Goal: Information Seeking & Learning: Understand process/instructions

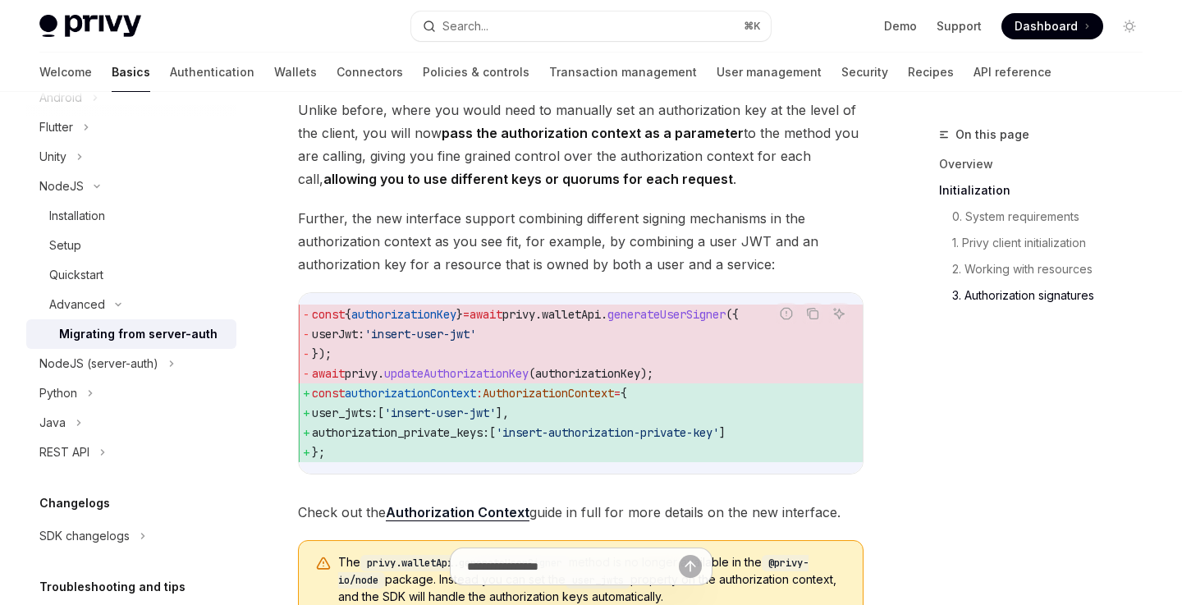
scroll to position [323, 0]
click at [168, 366] on icon at bounding box center [171, 365] width 7 height 20
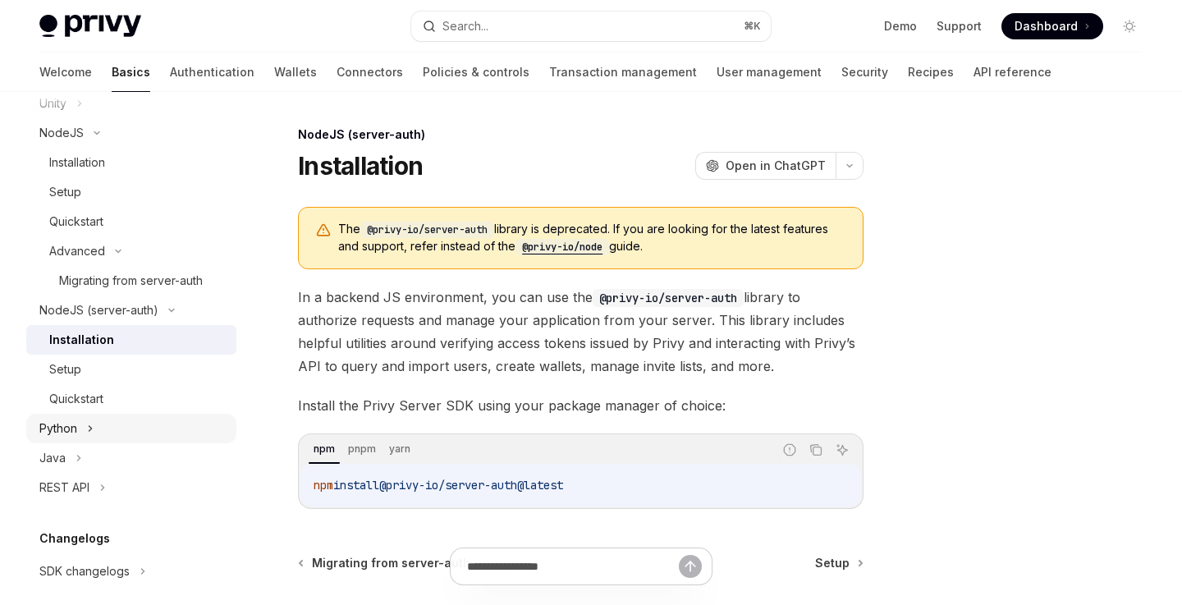
scroll to position [389, 0]
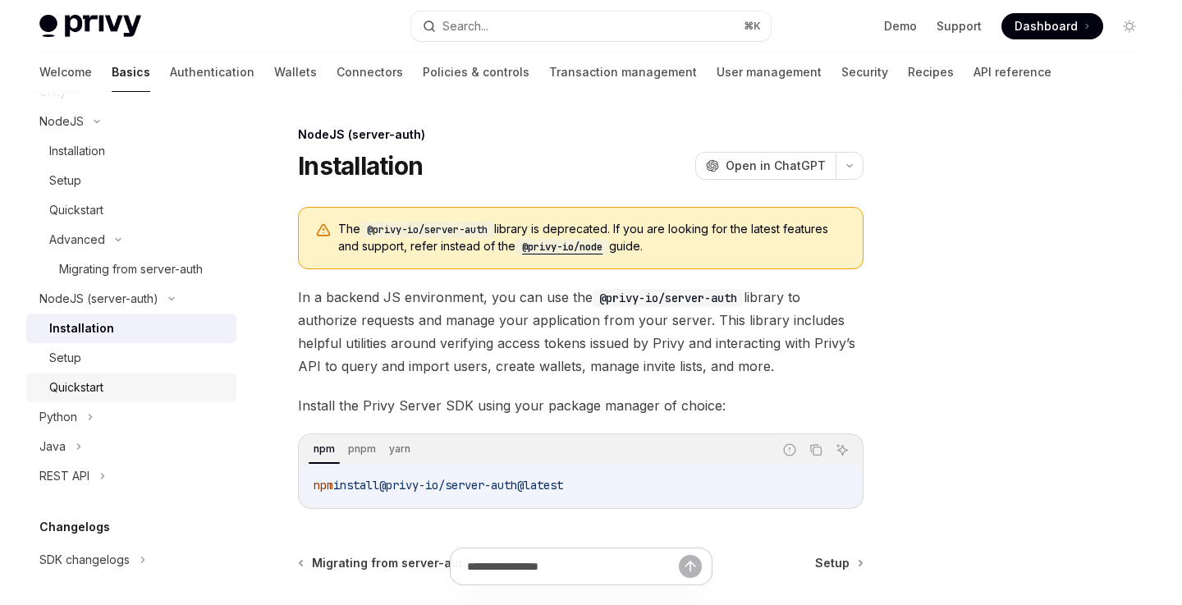
click at [146, 389] on div "Quickstart" at bounding box center [137, 388] width 177 height 20
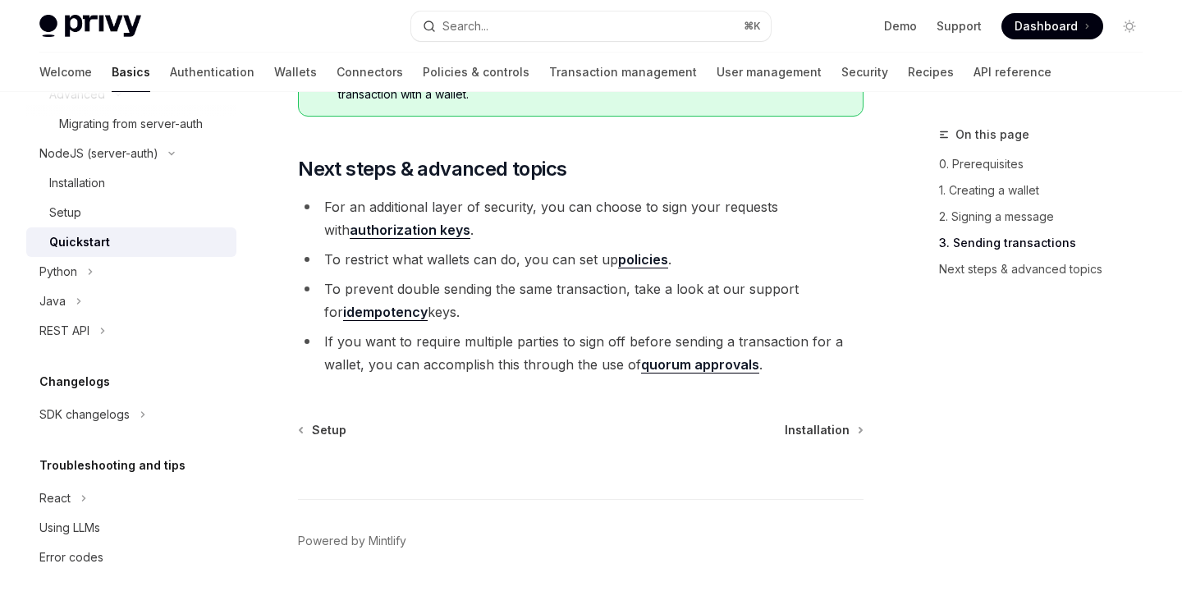
scroll to position [1935, 0]
click at [973, 71] on link "API reference" at bounding box center [1012, 72] width 78 height 39
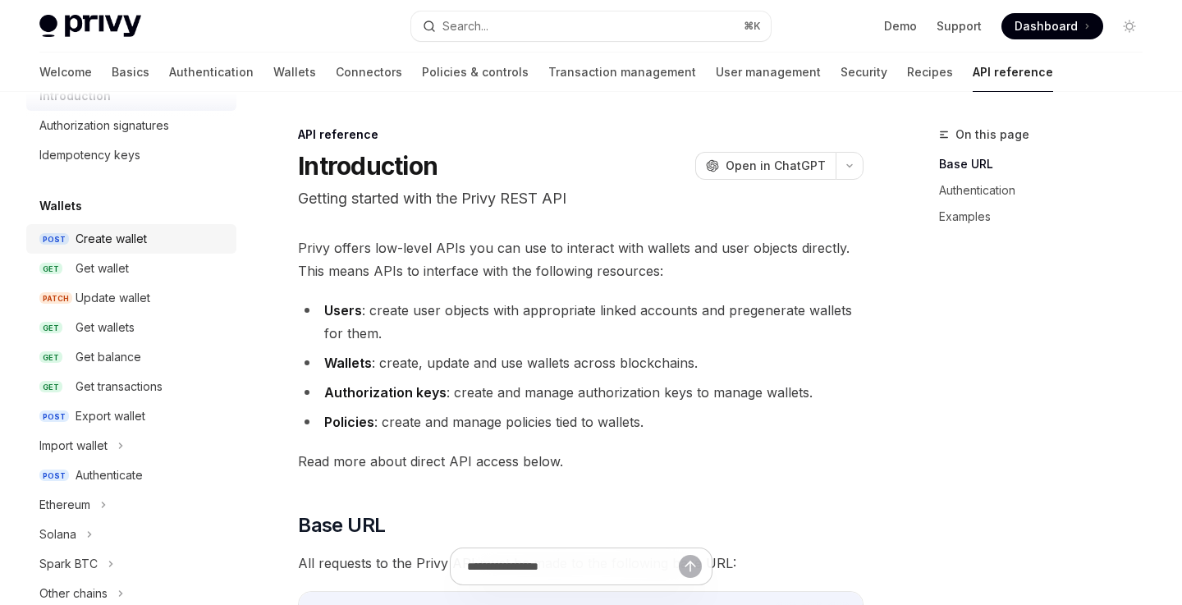
scroll to position [71, 0]
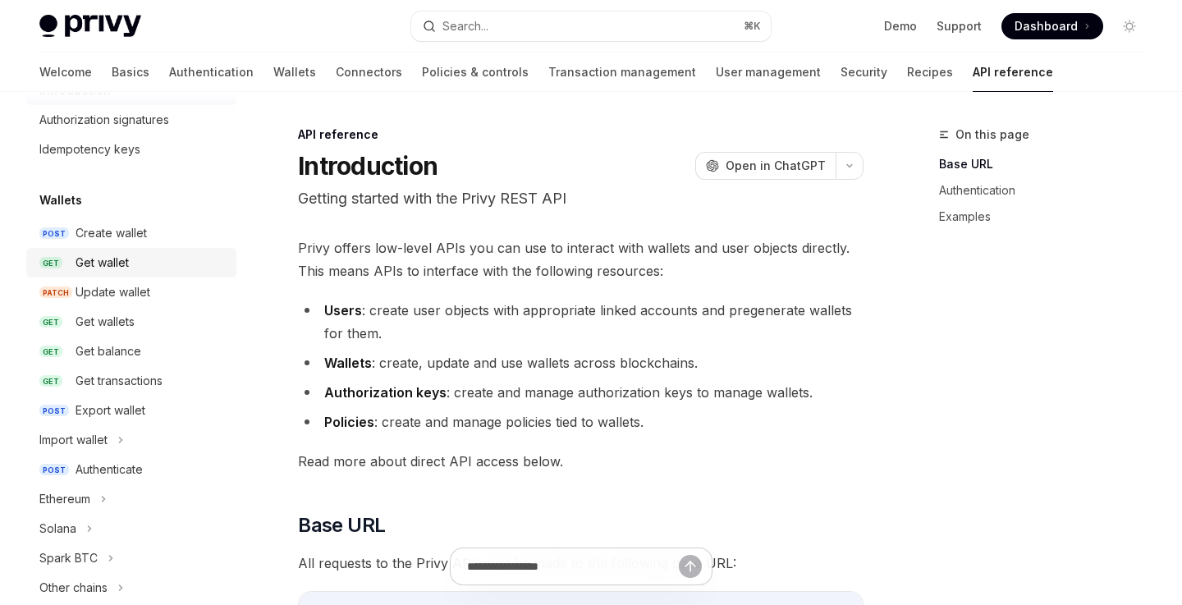
click at [144, 272] on div "Get wallet" at bounding box center [151, 263] width 151 height 20
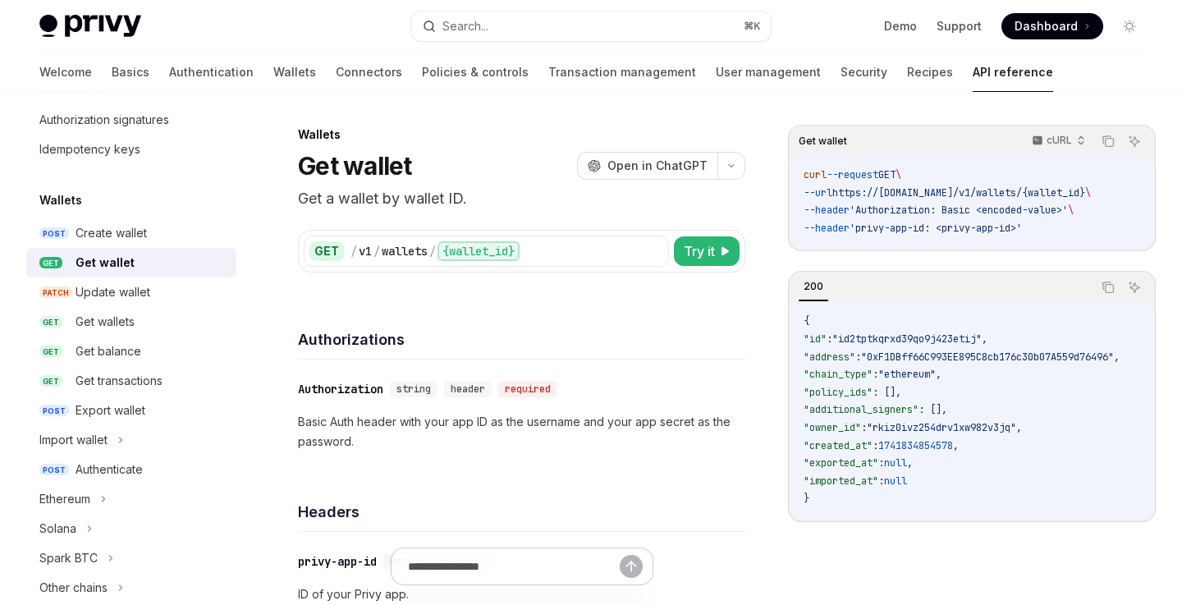
click at [930, 381] on span ""ethereum"" at bounding box center [906, 374] width 57 height 13
click at [982, 379] on code "{ "id" : "id2tptkqrxd39qo9j423etij" , "address" : "0xF1DBff66C993EE895C8cb176c3…" at bounding box center [981, 410] width 355 height 195
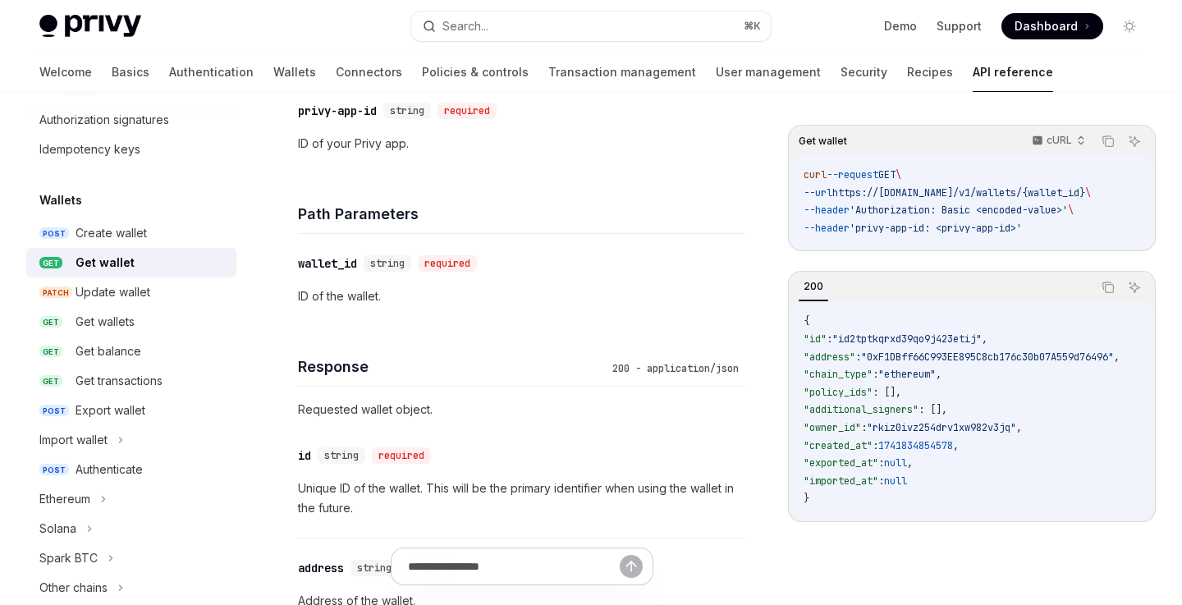
scroll to position [460, 0]
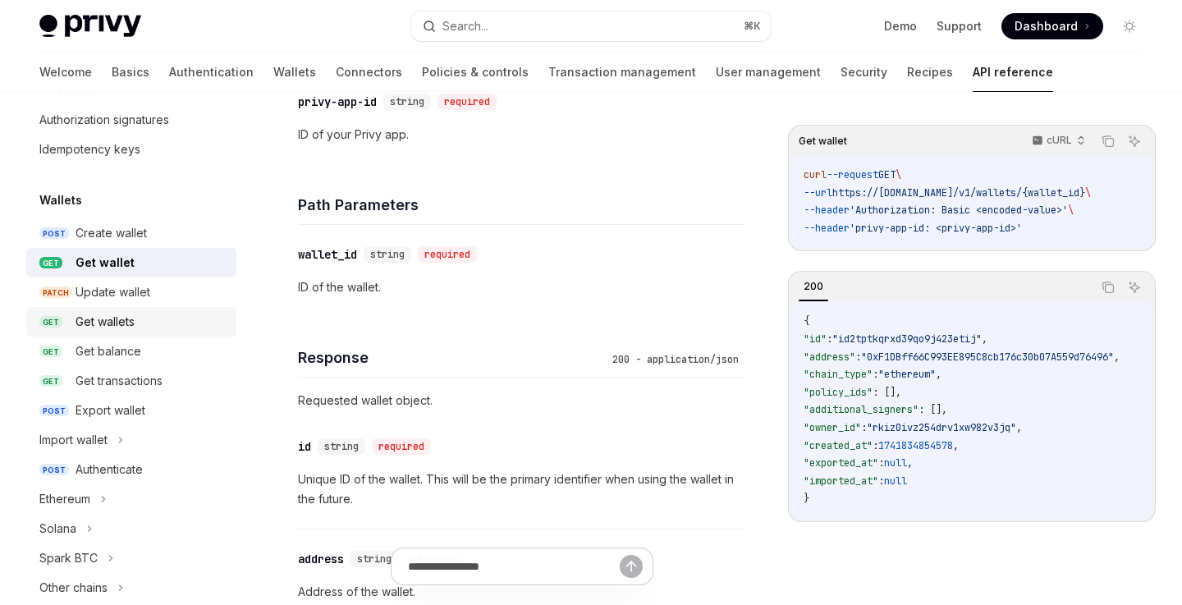
click at [130, 318] on div "Get wallets" at bounding box center [105, 322] width 59 height 20
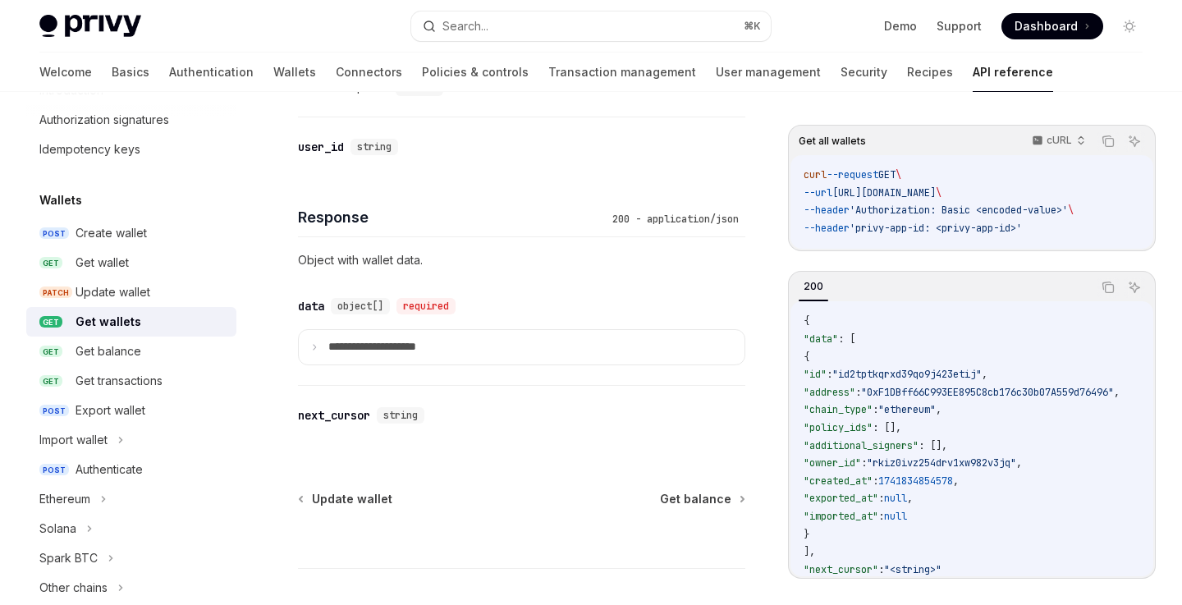
scroll to position [950, 0]
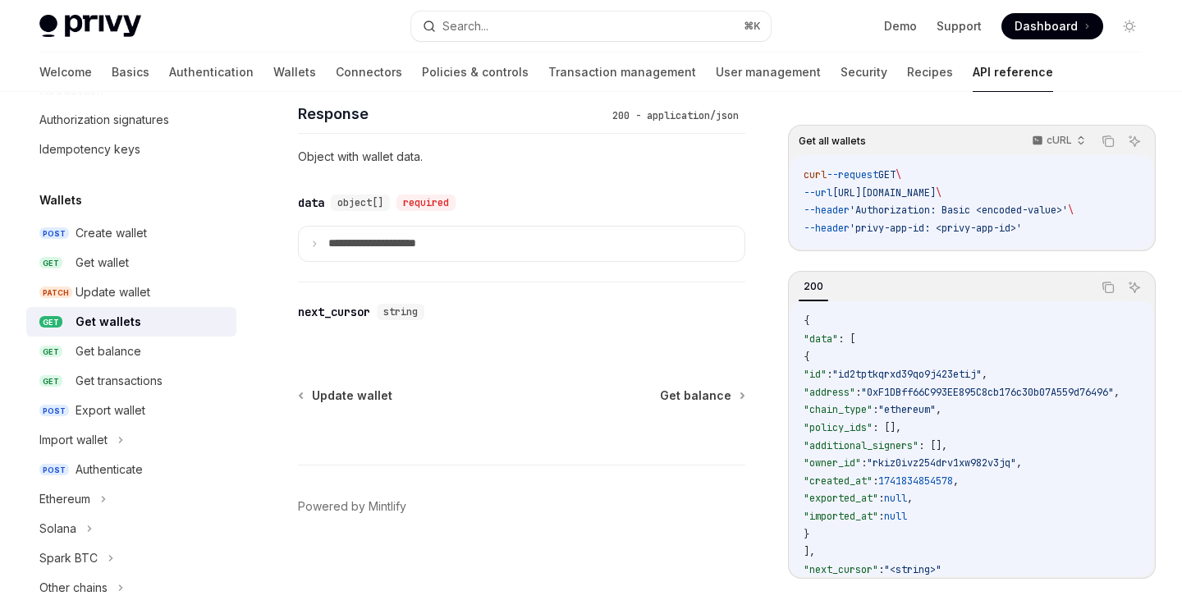
click at [123, 317] on div "Get wallets" at bounding box center [109, 322] width 66 height 20
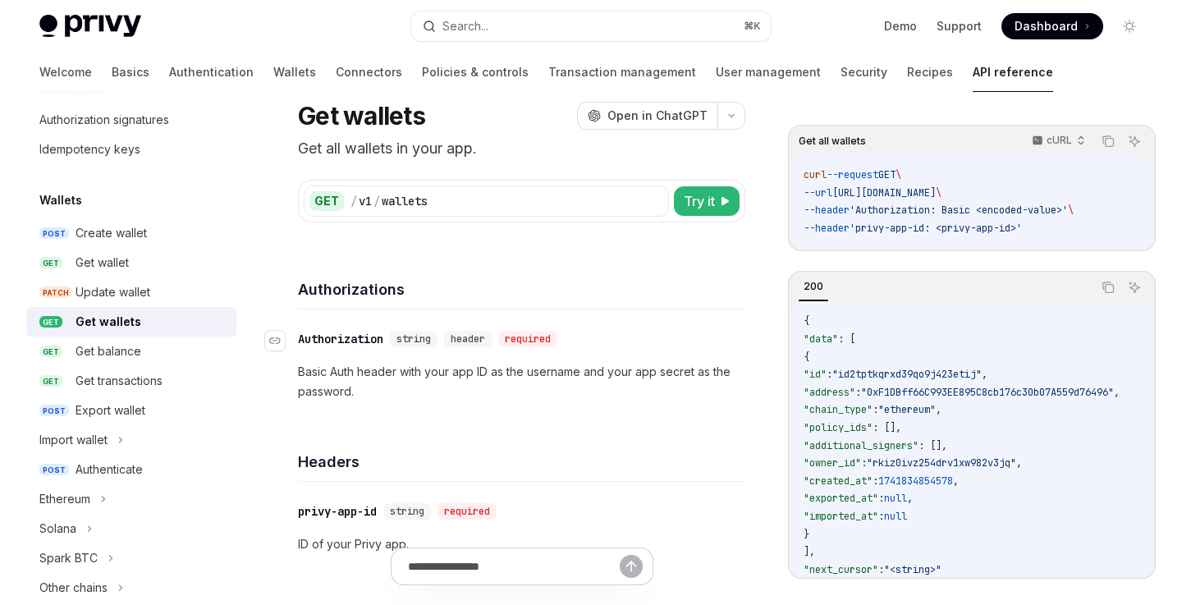
scroll to position [56, 0]
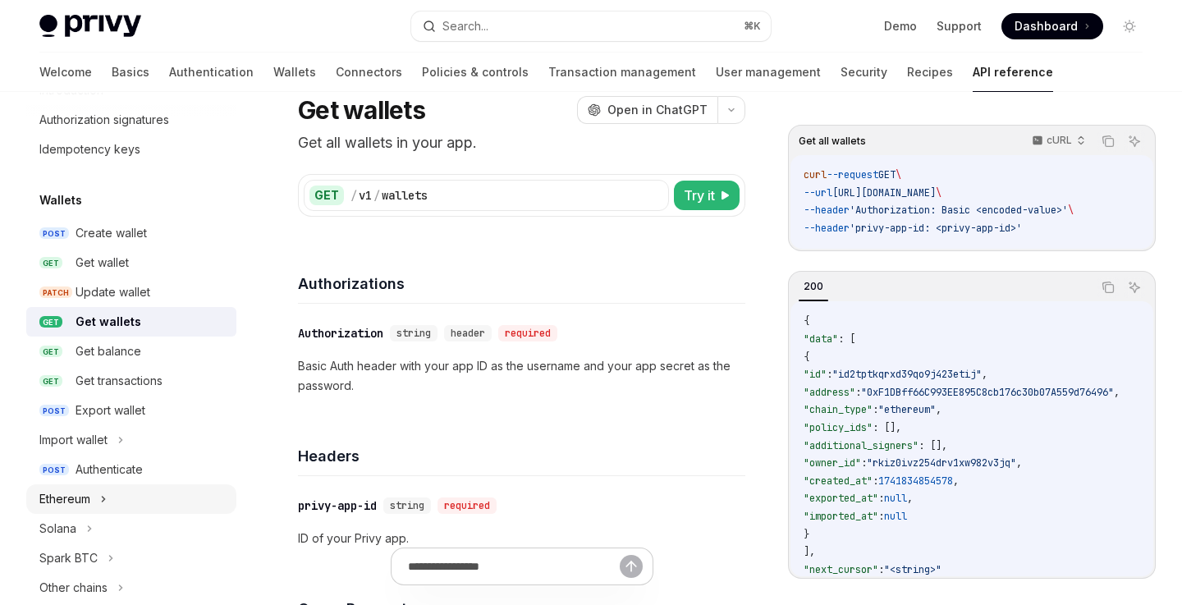
click at [120, 495] on div "Ethereum" at bounding box center [131, 499] width 210 height 30
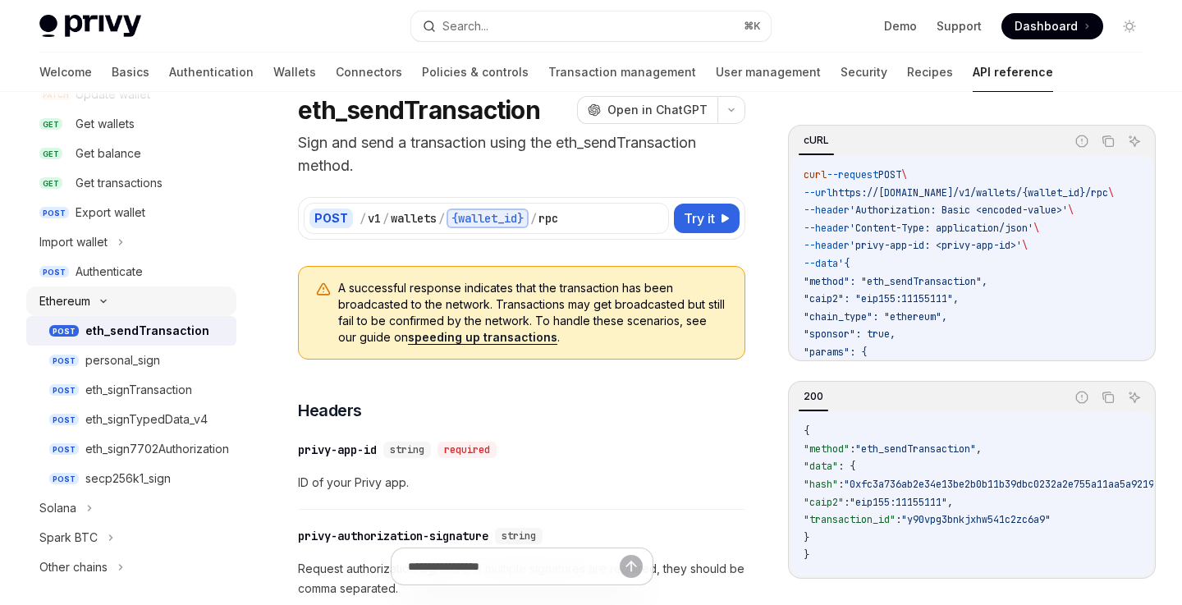
scroll to position [271, 0]
click at [140, 296] on div "Ethereum" at bounding box center [131, 299] width 210 height 30
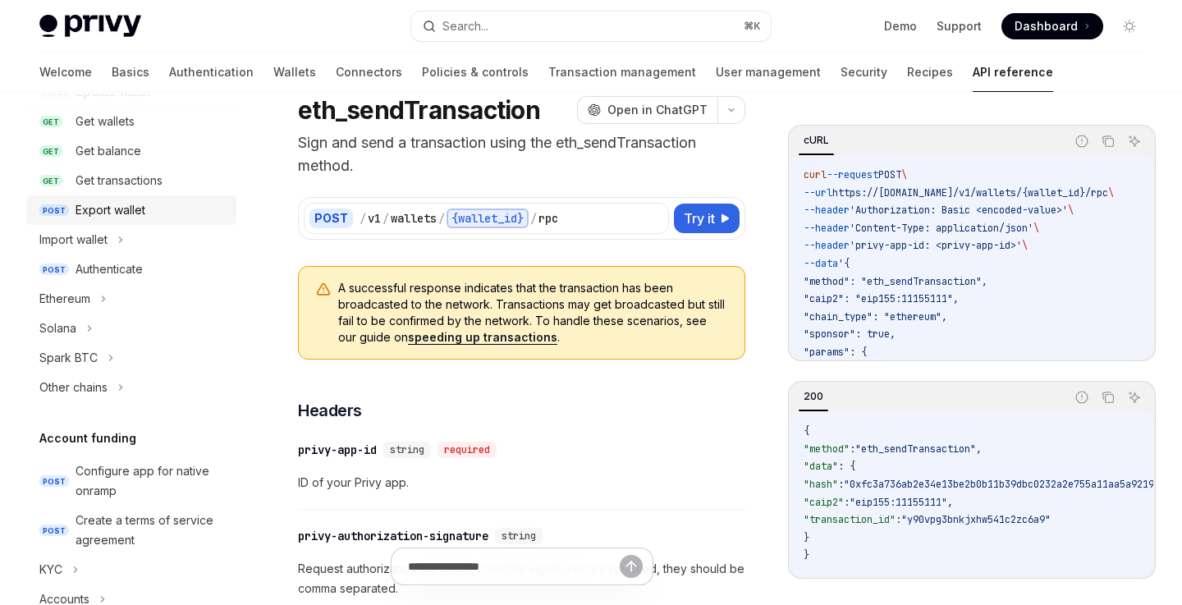
scroll to position [190, 0]
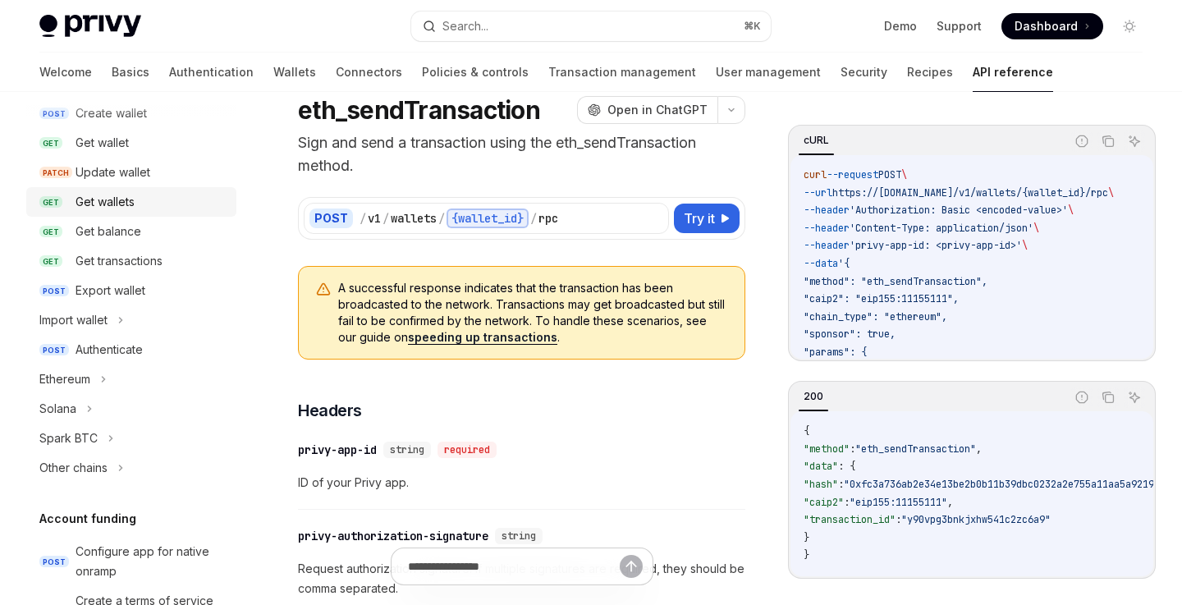
click at [138, 210] on div "Get wallets" at bounding box center [151, 202] width 151 height 20
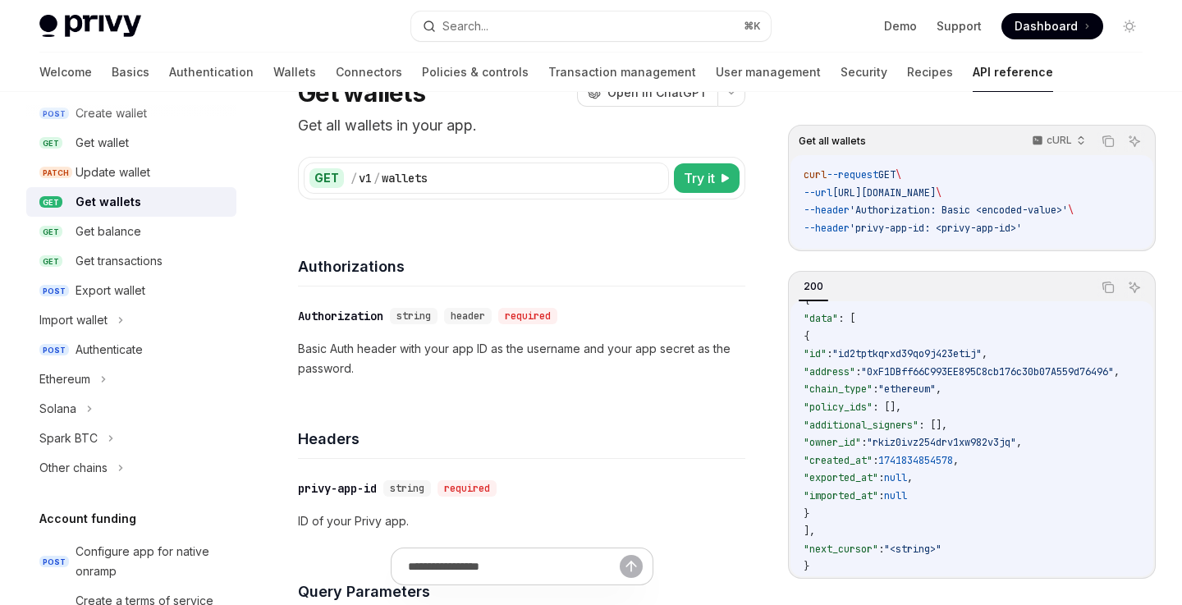
scroll to position [74, 0]
click at [1110, 144] on icon "Copy the contents from the code block" at bounding box center [1107, 141] width 13 height 13
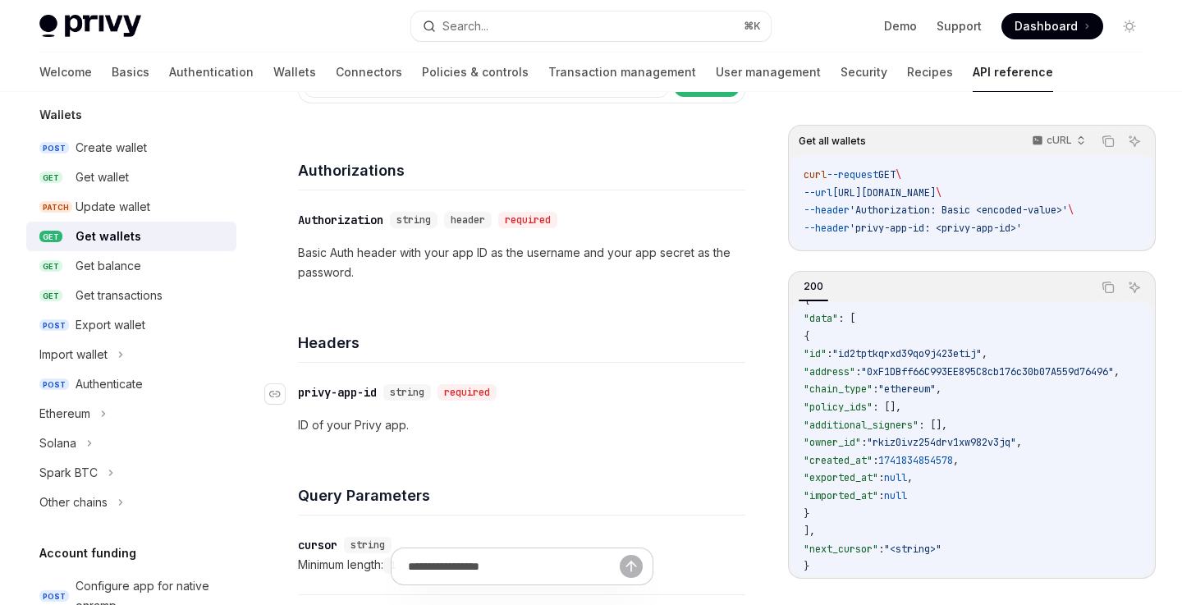
scroll to position [186, 0]
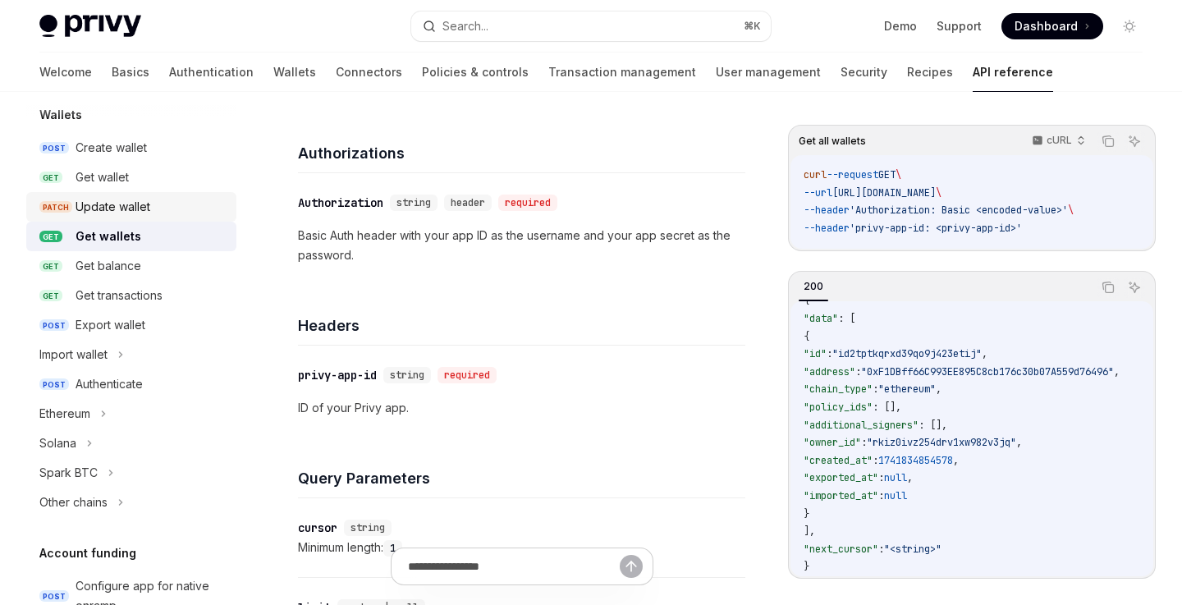
click at [144, 209] on div "Update wallet" at bounding box center [113, 207] width 75 height 20
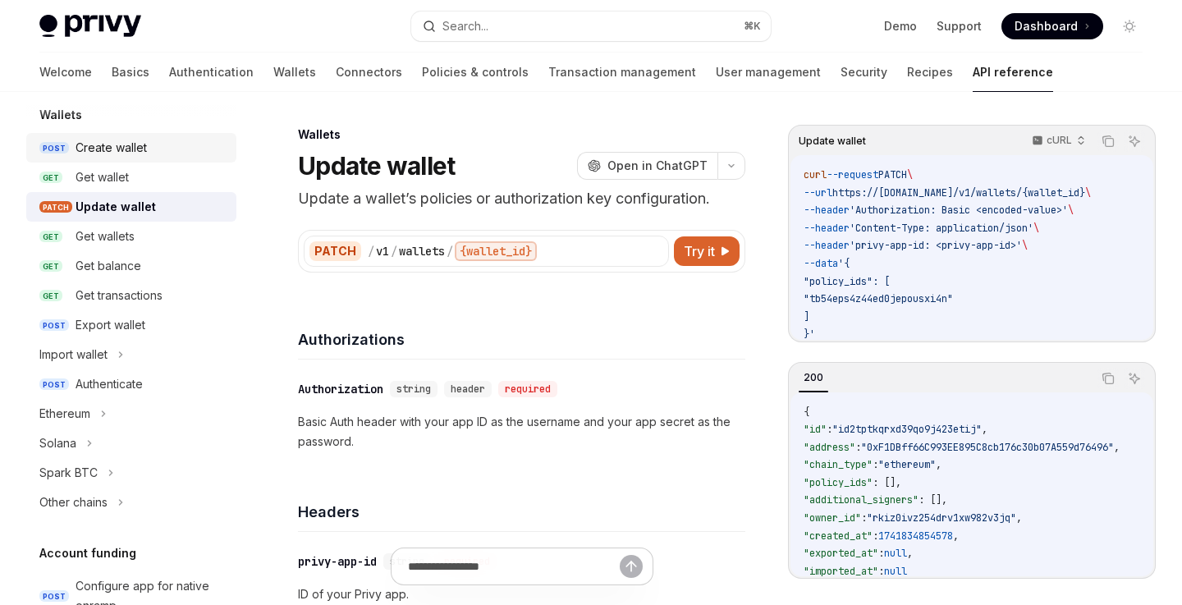
click at [147, 150] on div "Create wallet" at bounding box center [151, 148] width 151 height 20
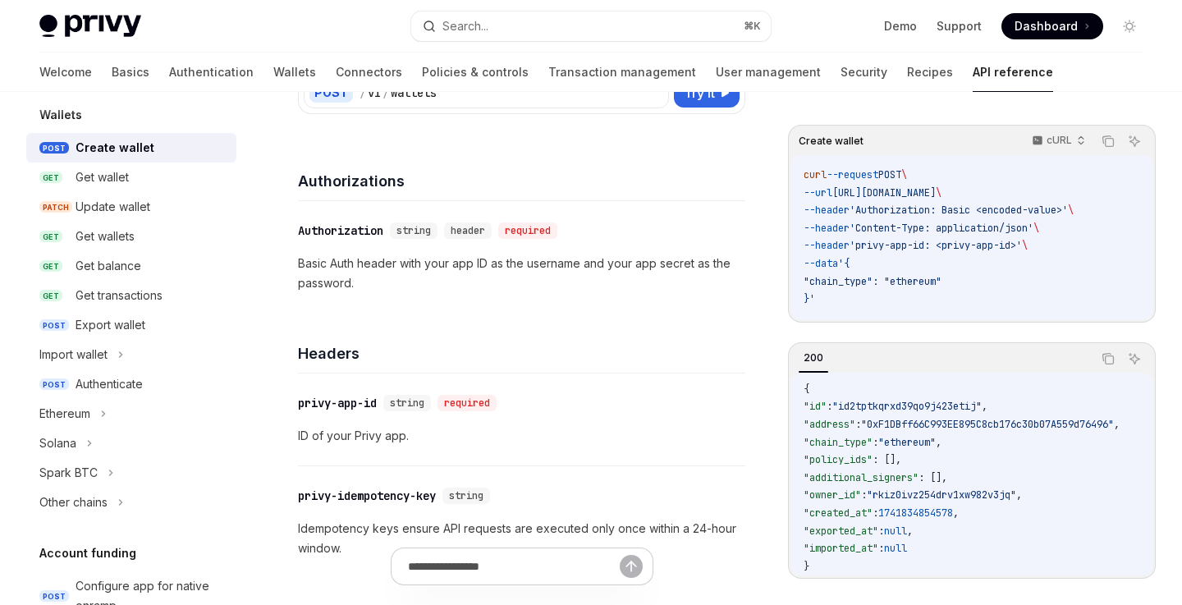
scroll to position [151, 0]
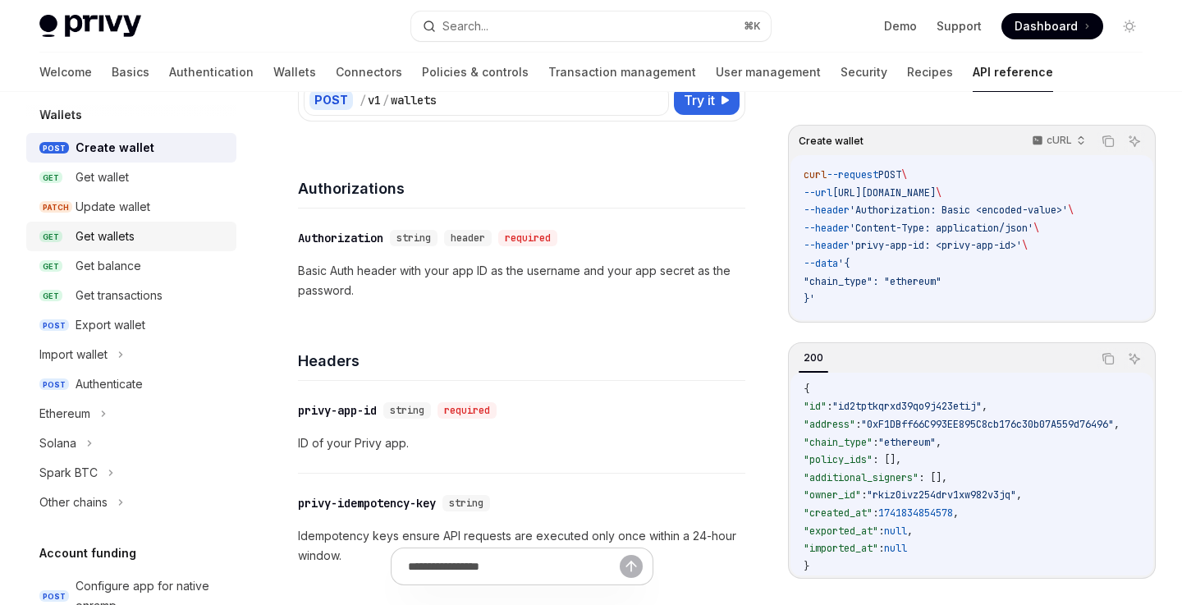
click at [146, 240] on div "Get wallets" at bounding box center [151, 237] width 151 height 20
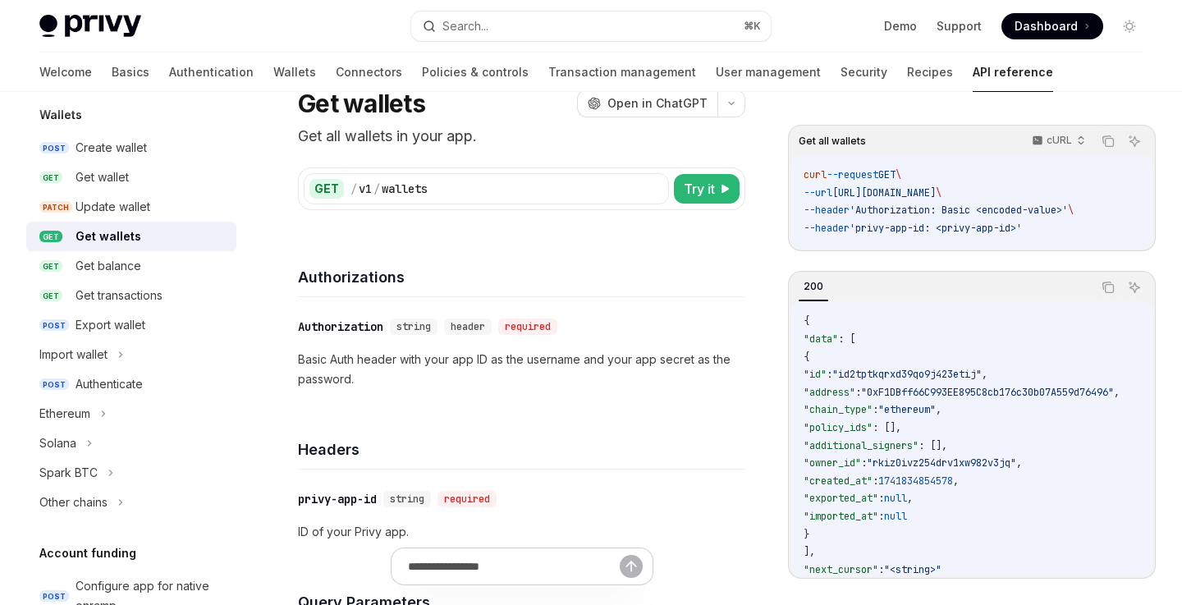
scroll to position [63, 0]
click at [129, 177] on div "Get wallet" at bounding box center [102, 177] width 53 height 20
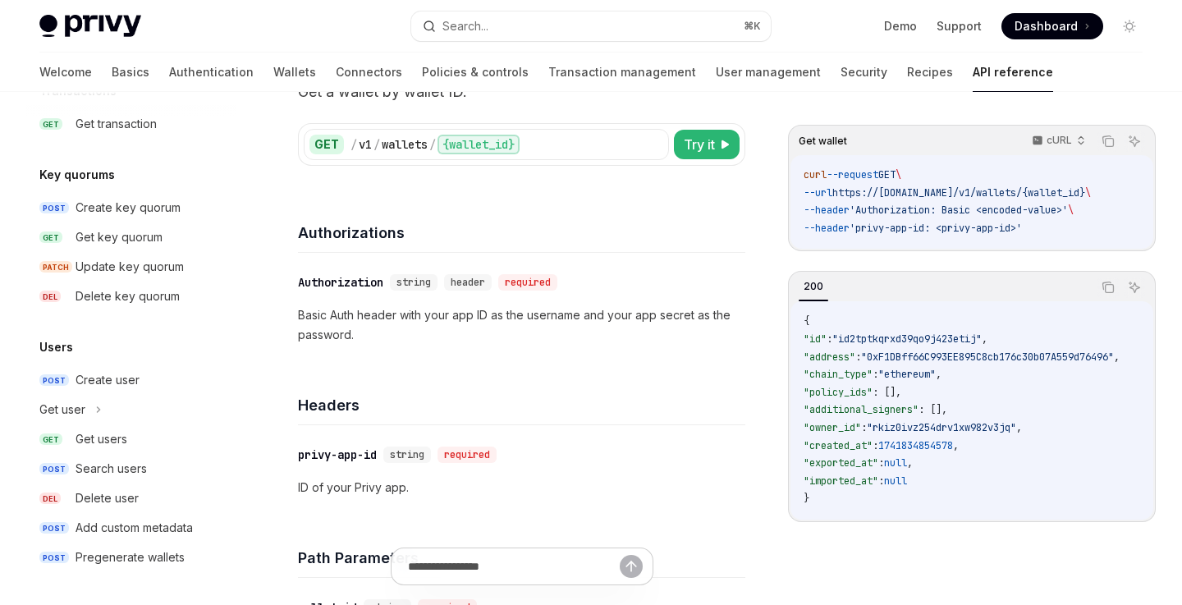
scroll to position [109, 0]
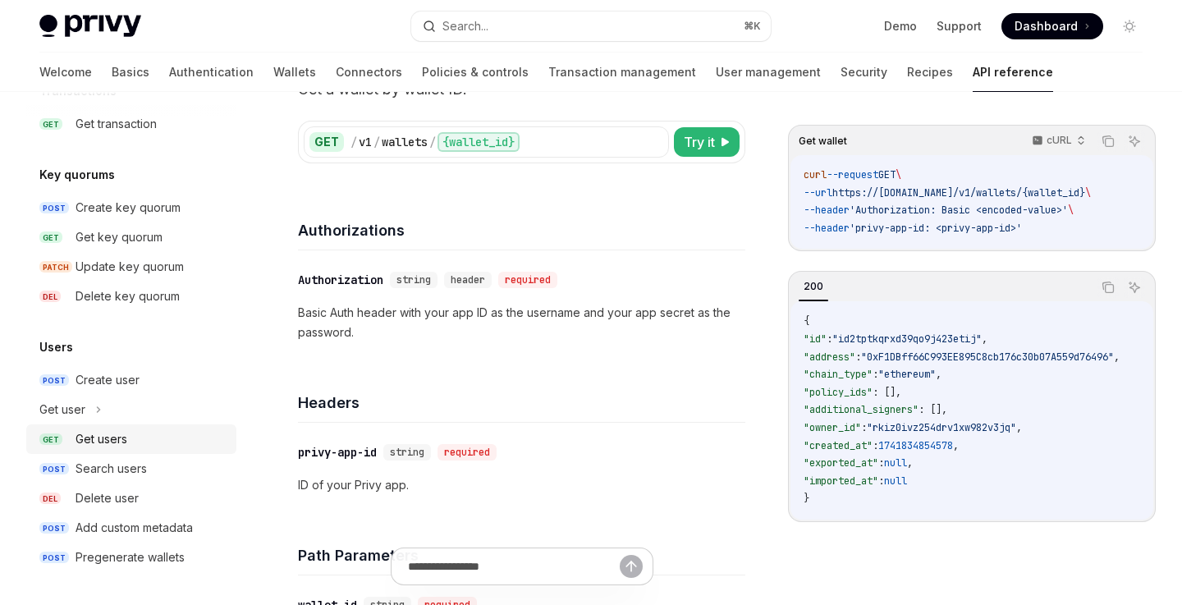
click at [149, 442] on div "Get users" at bounding box center [151, 439] width 151 height 20
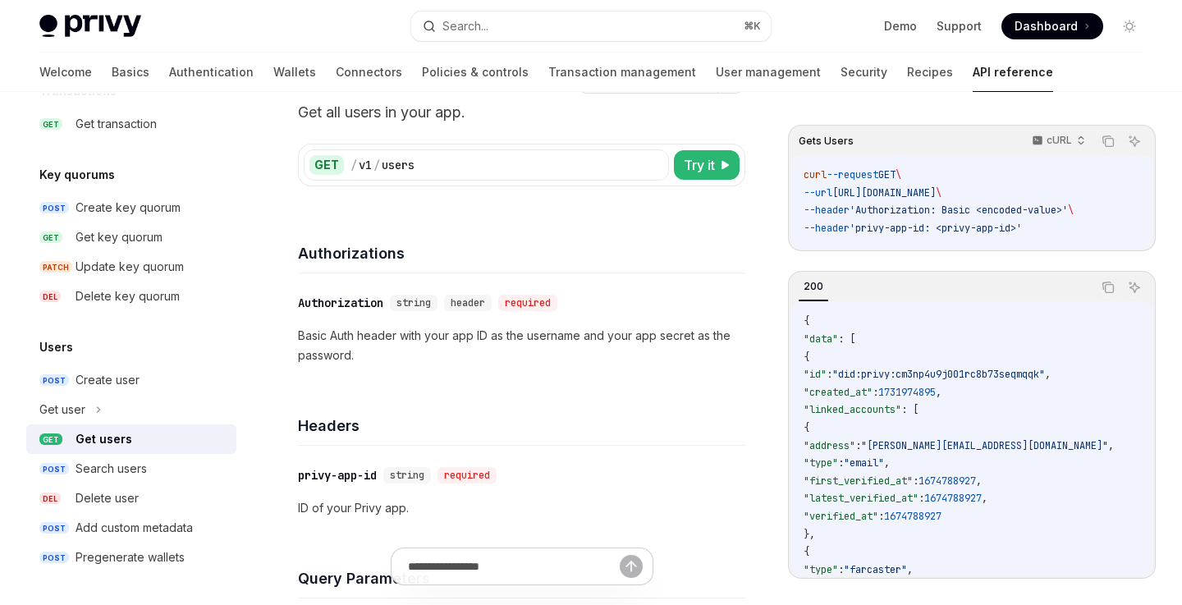
scroll to position [87, 0]
click at [149, 470] on div "Search users" at bounding box center [151, 469] width 151 height 20
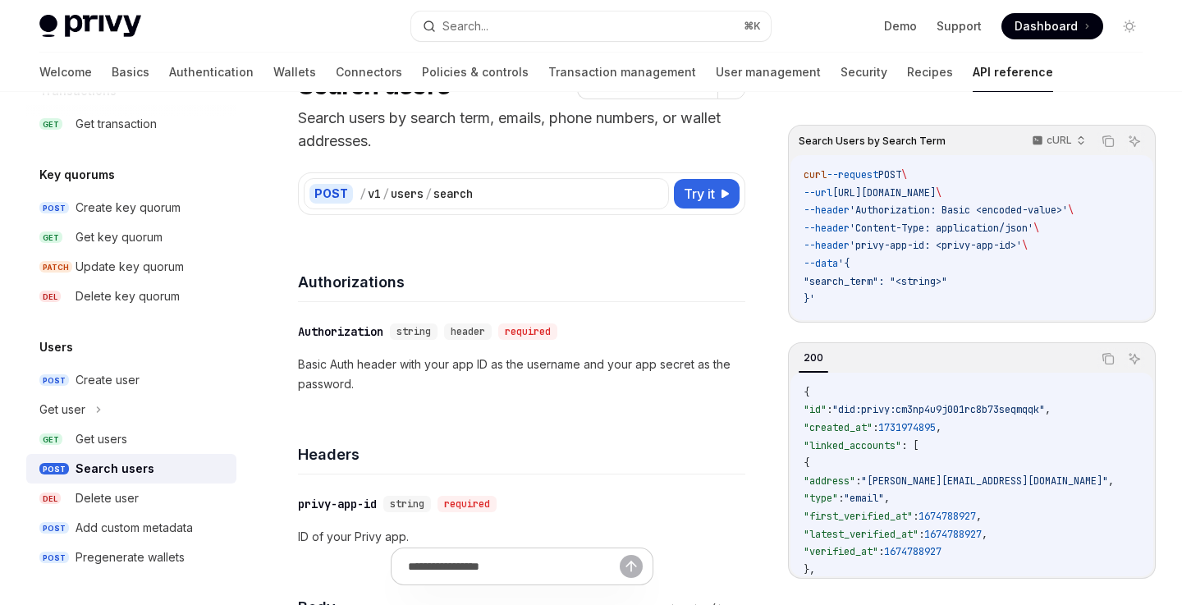
scroll to position [75, 0]
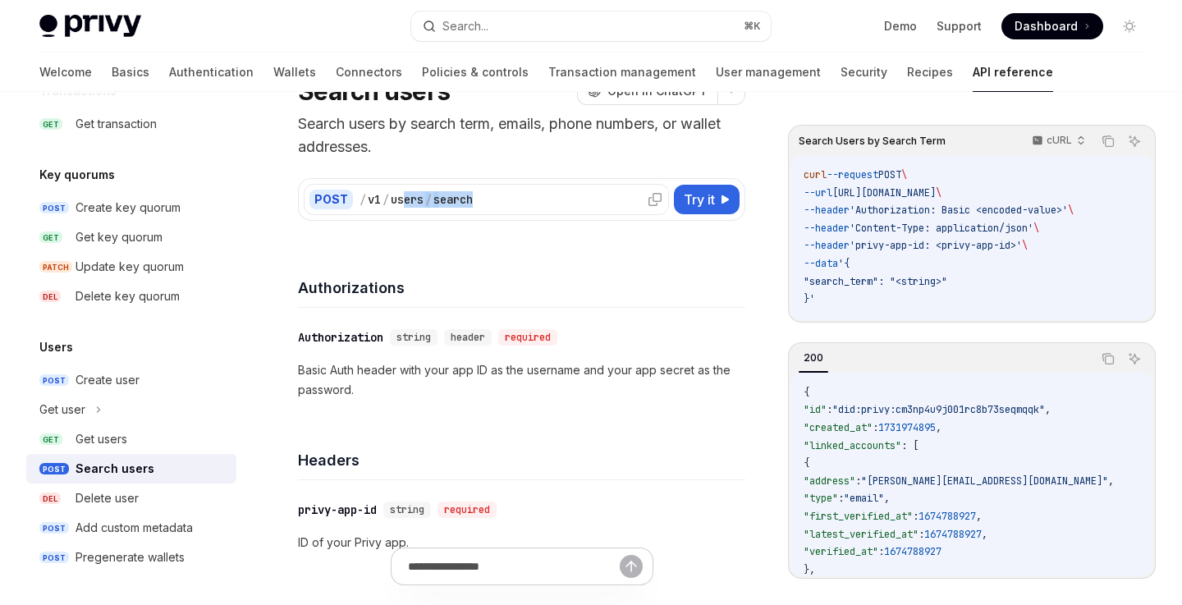
drag, startPoint x: 486, startPoint y: 199, endPoint x: 401, endPoint y: 199, distance: 85.4
click at [401, 199] on div "/ v1 / users / search" at bounding box center [511, 199] width 304 height 16
click at [497, 194] on div "/ v1 / users / search" at bounding box center [511, 199] width 304 height 16
drag, startPoint x: 515, startPoint y: 195, endPoint x: 357, endPoint y: 198, distance: 157.6
click at [359, 198] on div "/ v1 / users / search" at bounding box center [511, 199] width 304 height 16
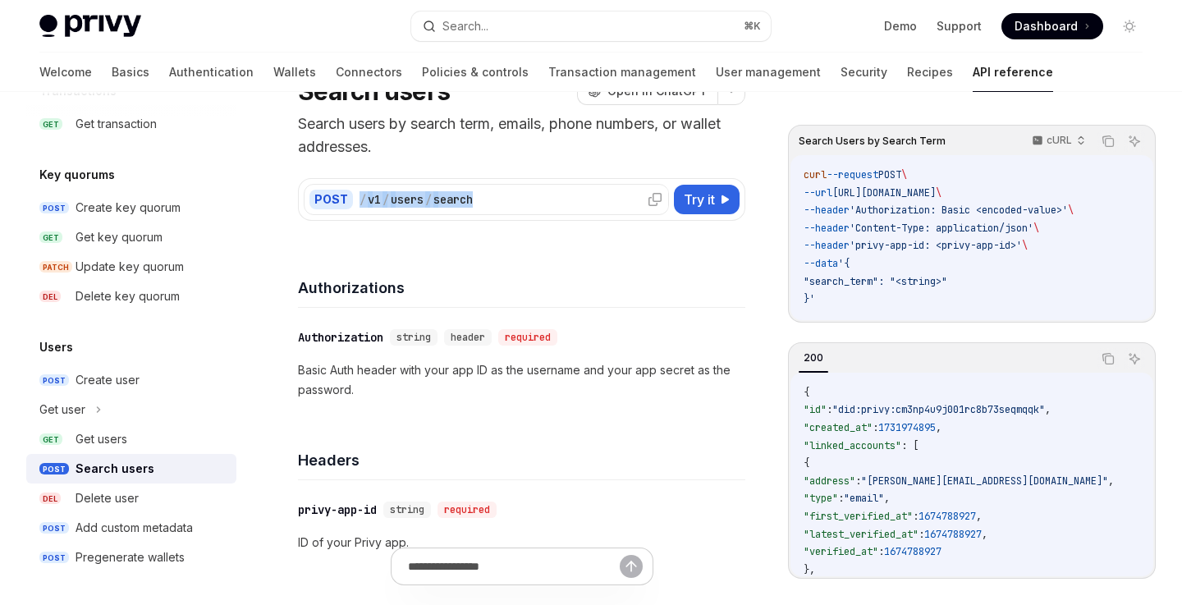
copy div "/ v1 / users / search"
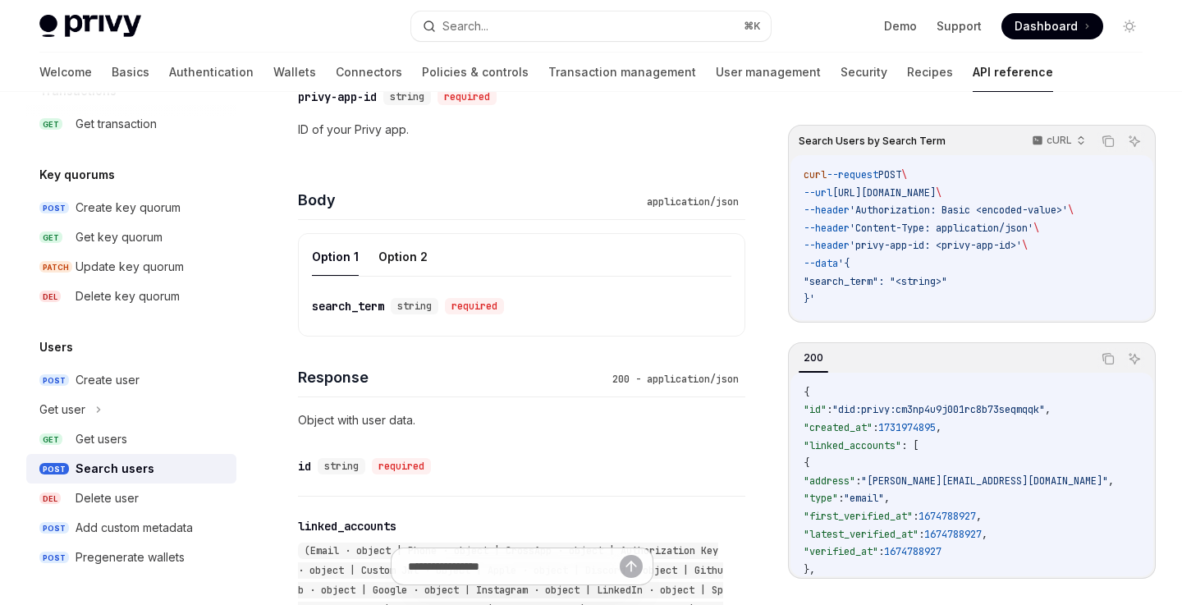
scroll to position [493, 0]
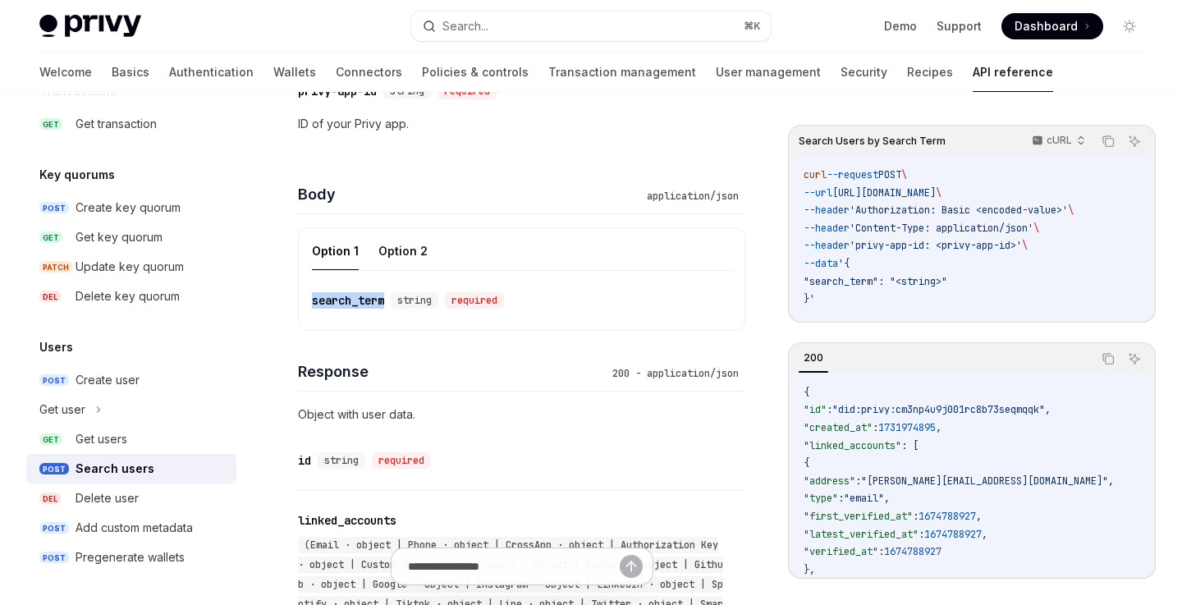
drag, startPoint x: 390, startPoint y: 300, endPoint x: 315, endPoint y: 301, distance: 74.7
click at [315, 301] on div "​ search_term string required" at bounding box center [411, 300] width 199 height 16
copy div "search_term"
click at [411, 251] on button "Option 2" at bounding box center [402, 250] width 49 height 39
type textarea "*"
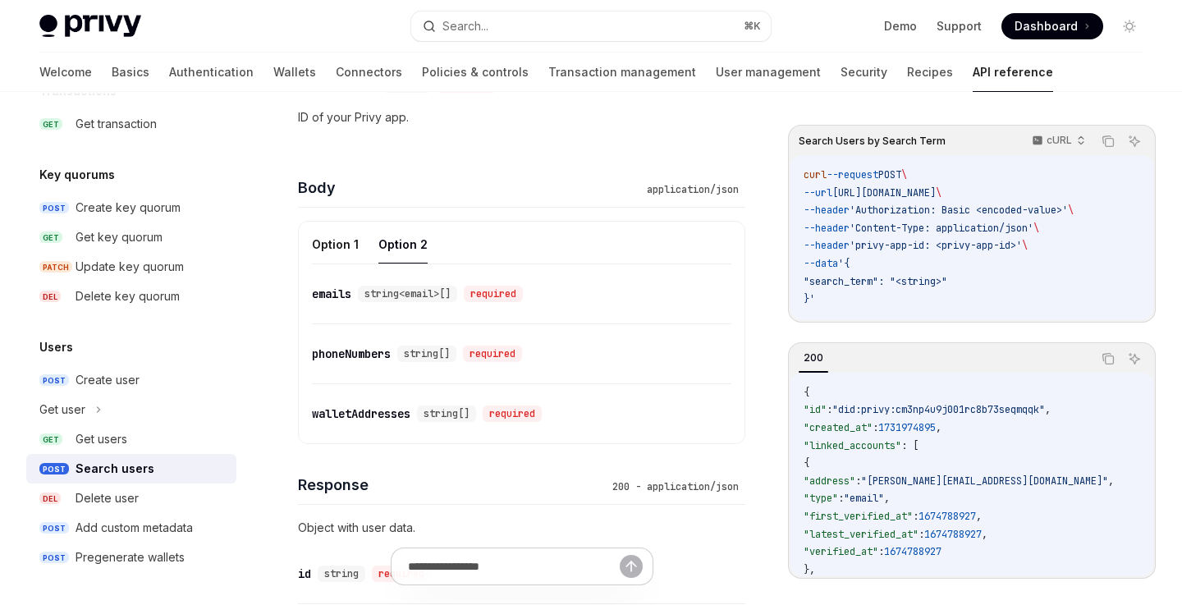
scroll to position [503, 0]
click at [856, 282] on span ""search_term": "<string>"" at bounding box center [876, 281] width 144 height 13
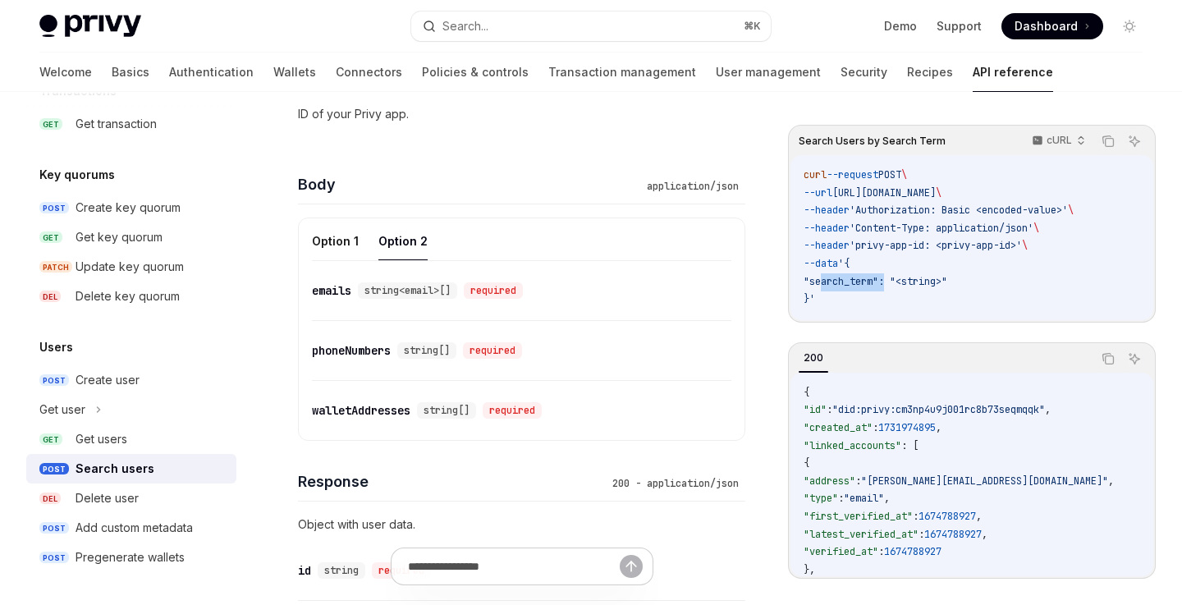
click at [856, 282] on span ""search_term": "<string>"" at bounding box center [876, 281] width 144 height 13
copy span "search_term"
